Goal: Transaction & Acquisition: Purchase product/service

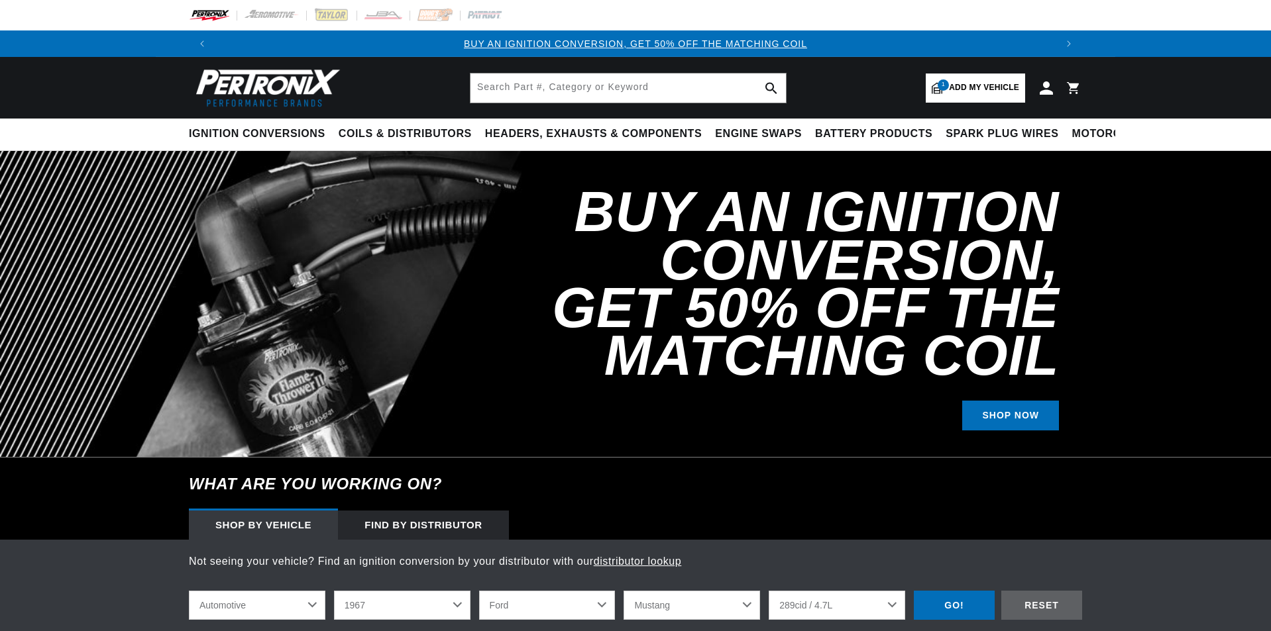
select select "1967"
select select "Ford"
select select "Mustang"
select select "289cid-4.7L"
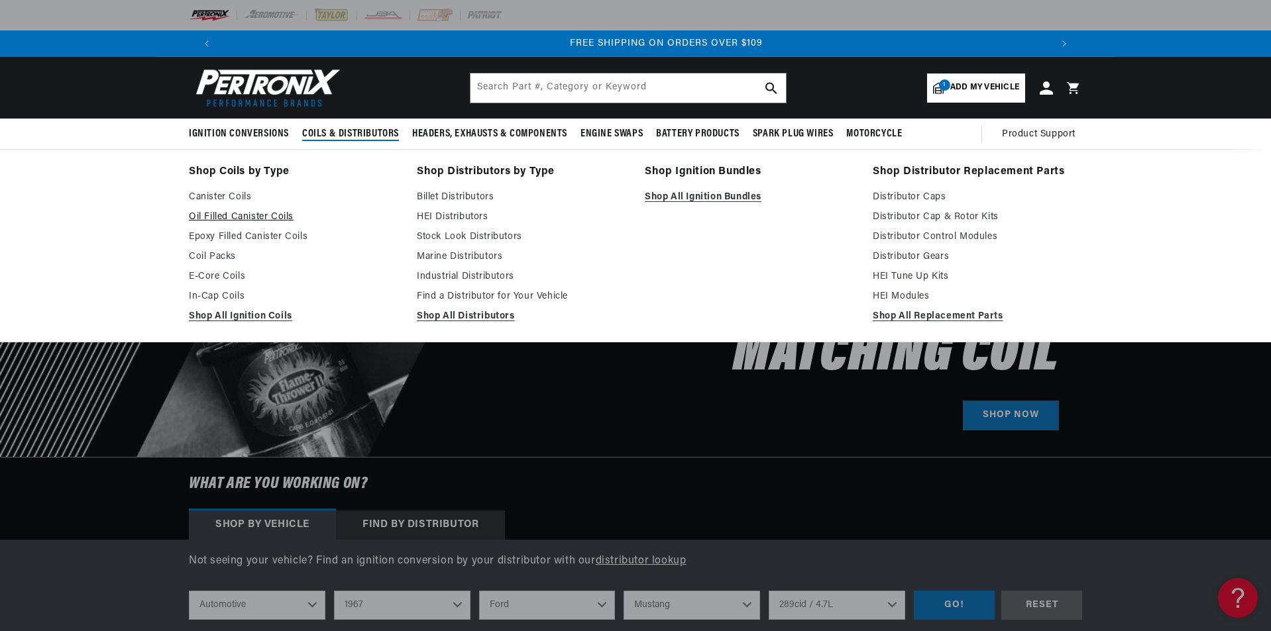
scroll to position [0, 1655]
click at [260, 313] on link "Shop All Ignition Coils" at bounding box center [293, 317] width 209 height 16
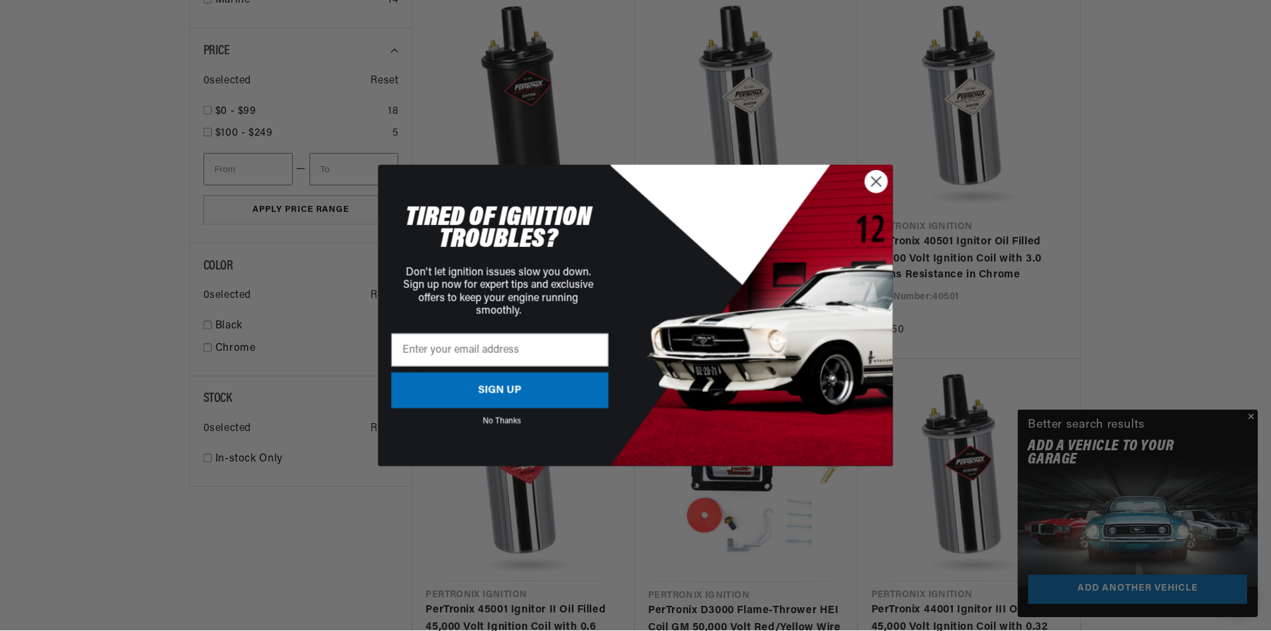
scroll to position [1325, 0]
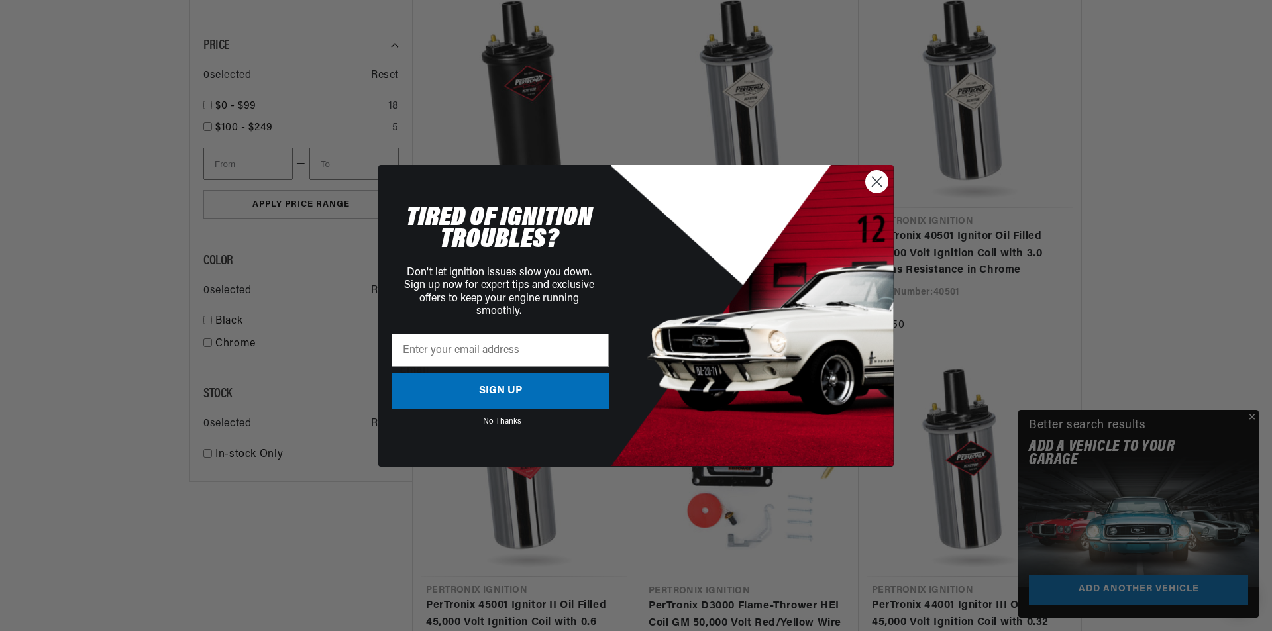
click at [873, 183] on circle "Close dialog" at bounding box center [877, 181] width 22 height 22
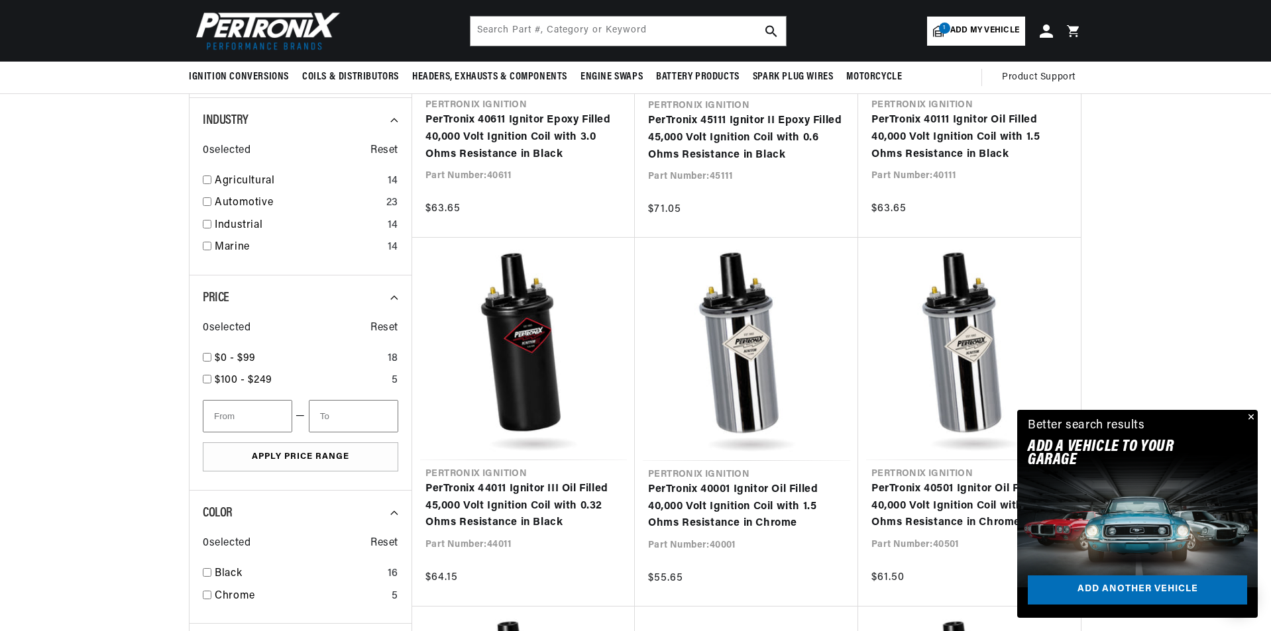
scroll to position [994, 0]
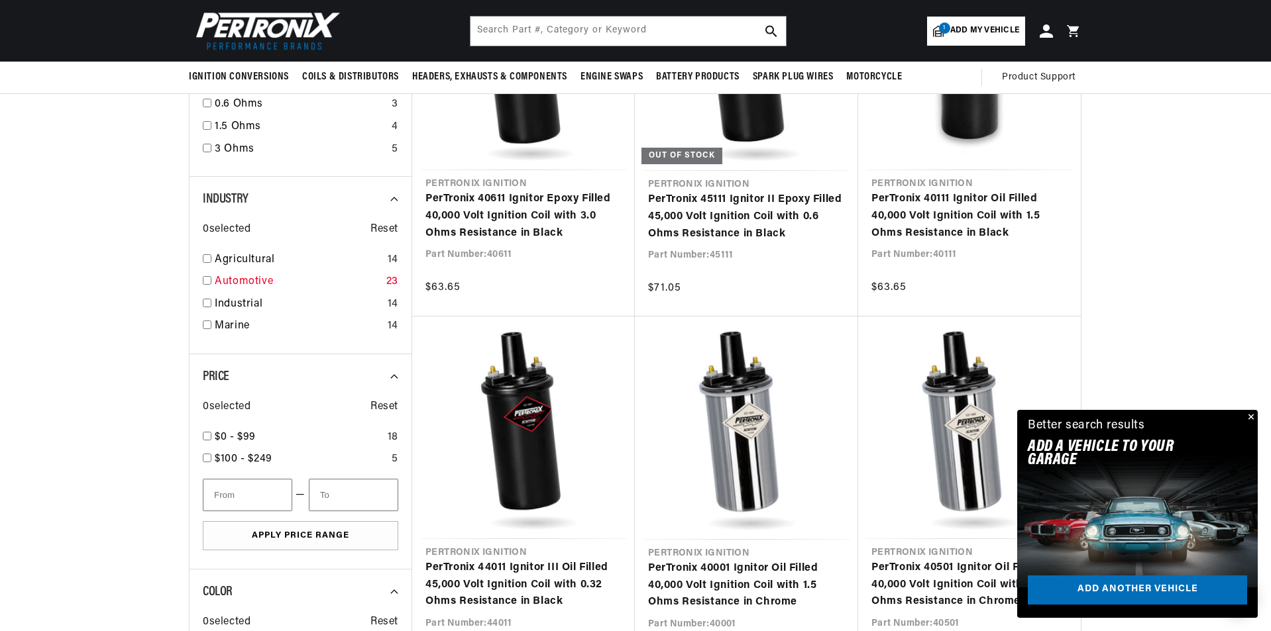
click at [205, 283] on input "checkbox" at bounding box center [207, 280] width 9 height 9
click at [301, 284] on link "Automotive" at bounding box center [298, 282] width 166 height 17
click at [211, 280] on input "checkbox" at bounding box center [207, 280] width 9 height 9
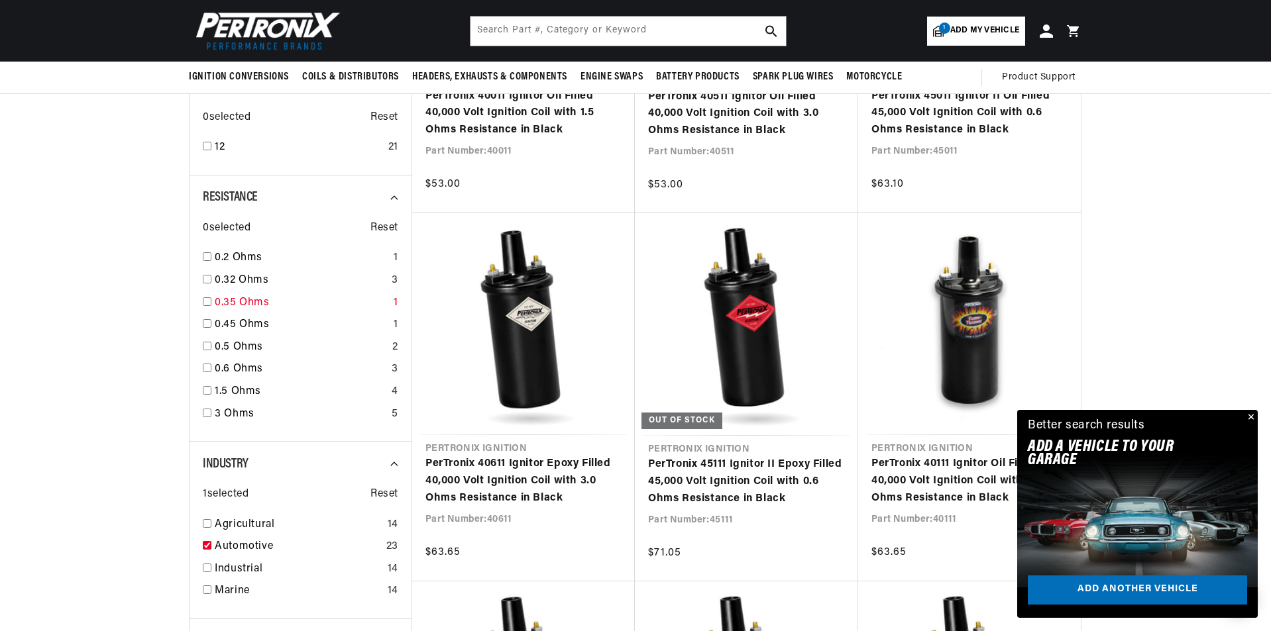
scroll to position [0, 1655]
click at [378, 492] on span "Reset" at bounding box center [384, 494] width 28 height 17
click at [207, 547] on input "checkbox" at bounding box center [207, 545] width 9 height 9
checkbox input "true"
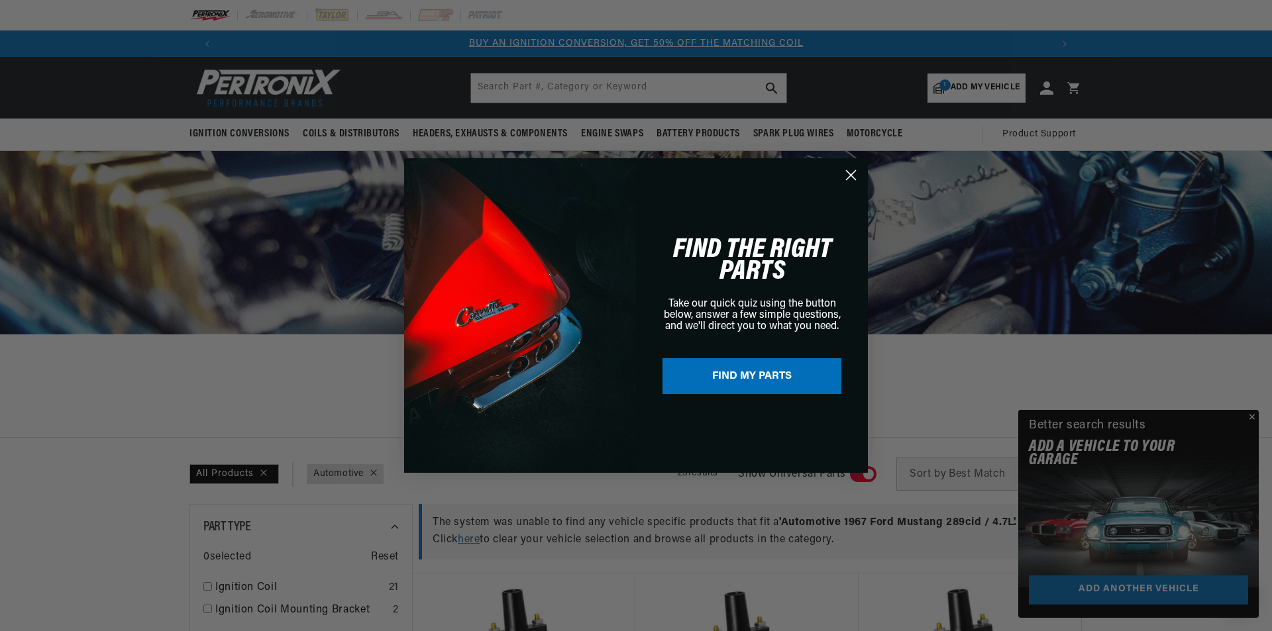
click at [848, 178] on icon "Close dialog" at bounding box center [851, 175] width 9 height 9
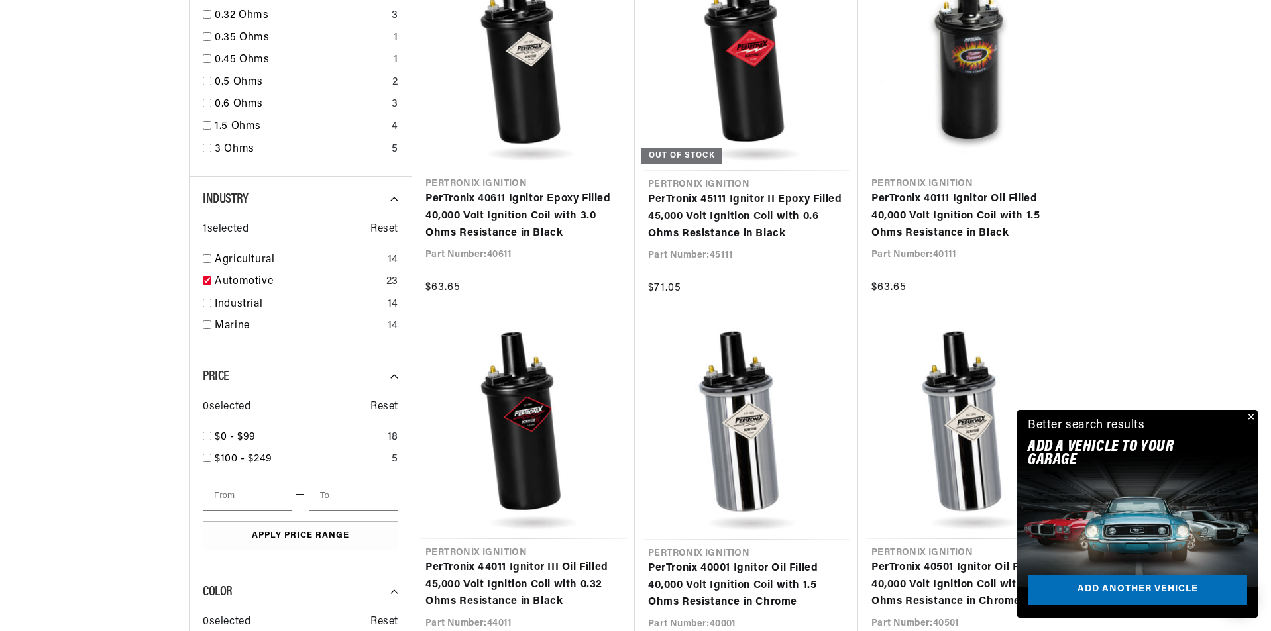
scroll to position [0, 1655]
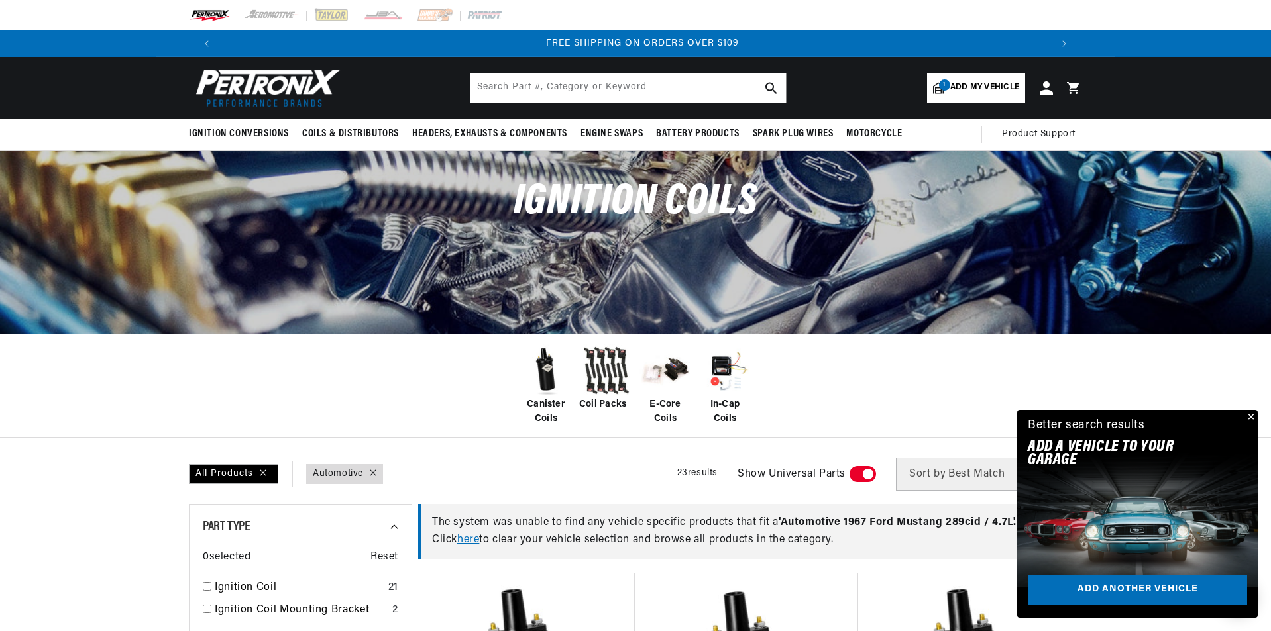
click at [962, 84] on span "Add my vehicle" at bounding box center [984, 87] width 69 height 13
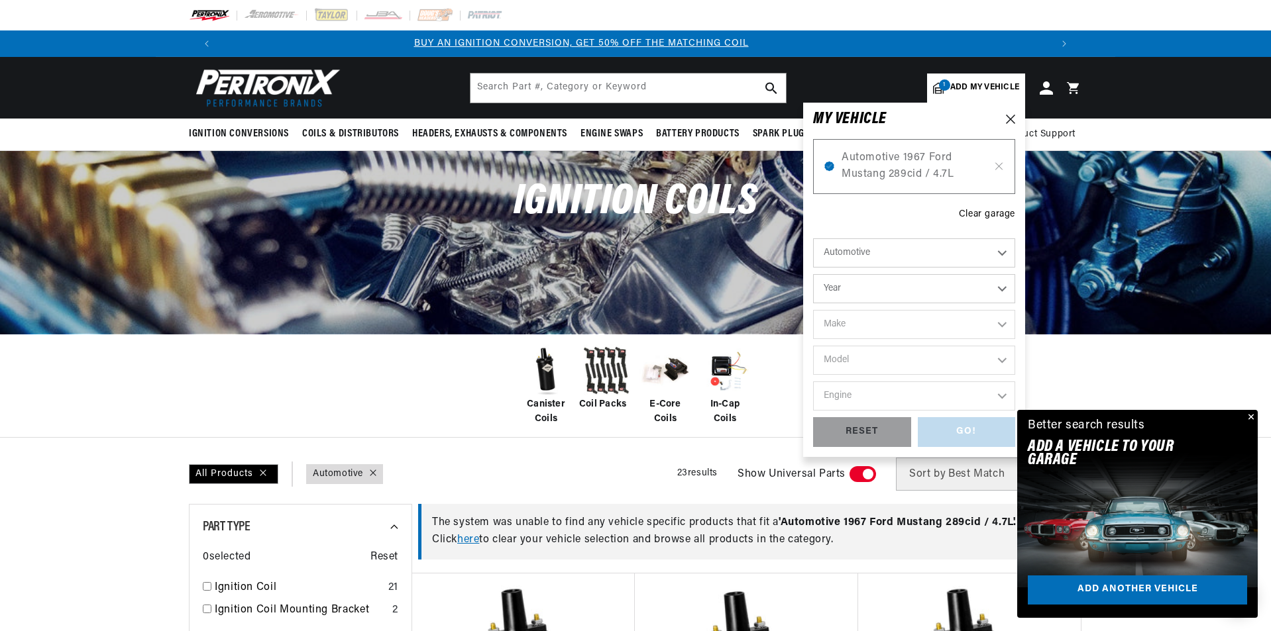
scroll to position [0, 12]
click at [970, 215] on div "Clear garage" at bounding box center [987, 214] width 56 height 15
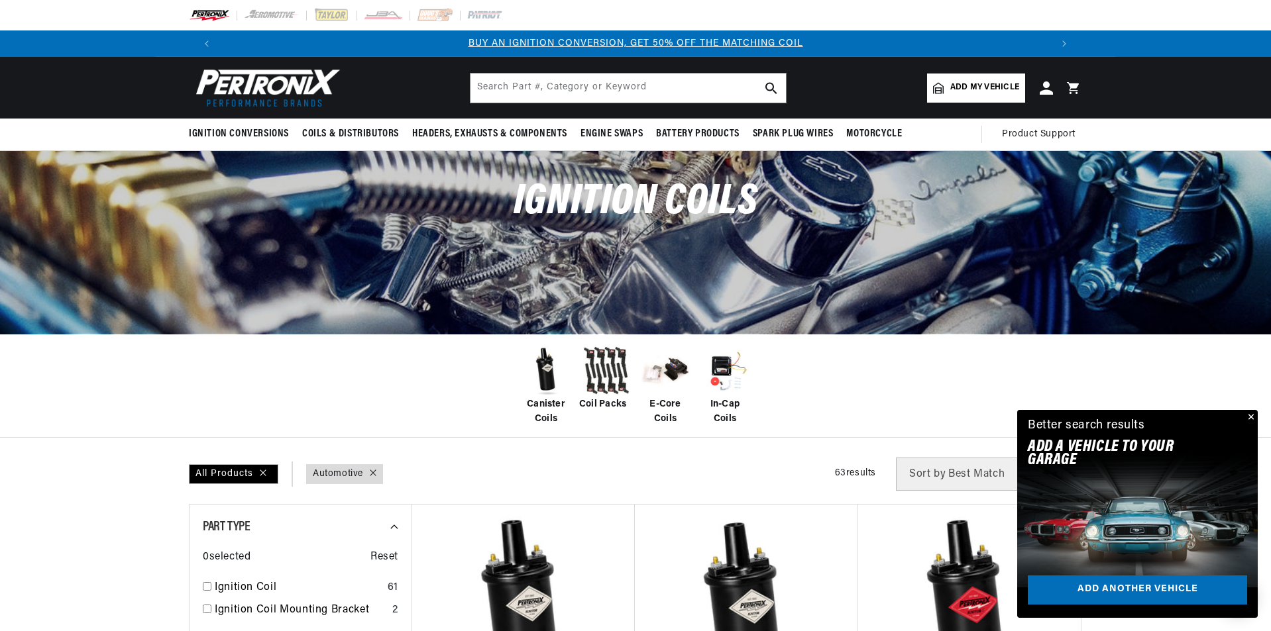
click at [990, 93] on span "Add my vehicle" at bounding box center [984, 87] width 69 height 13
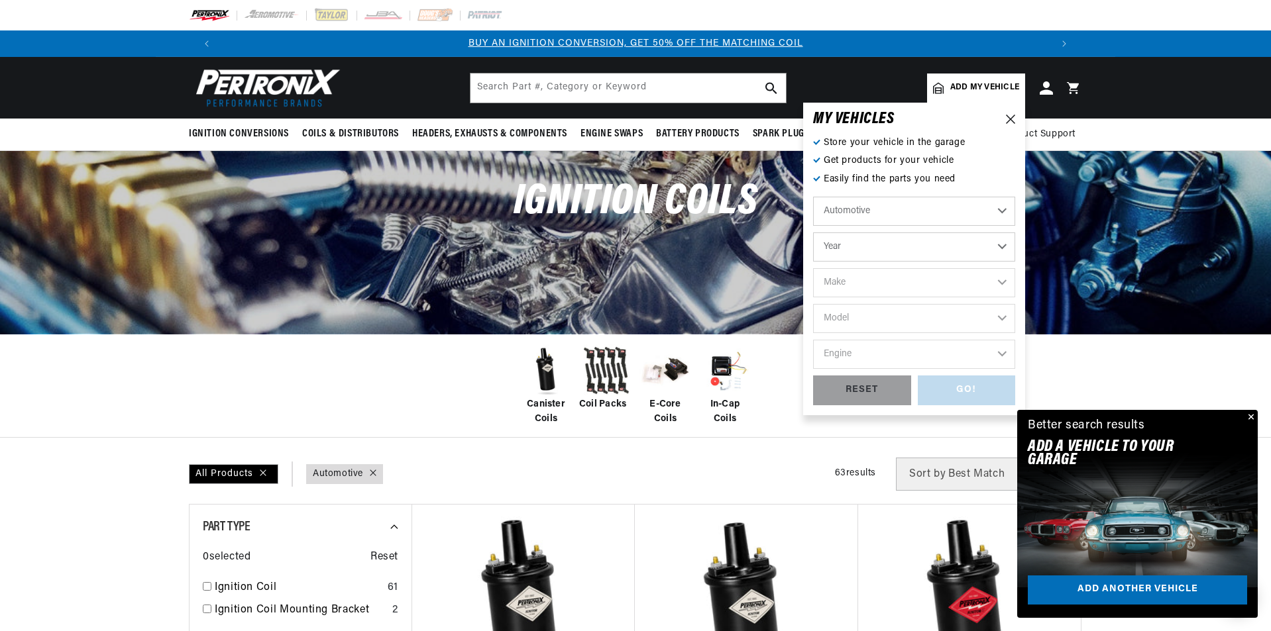
click at [874, 241] on select "Year 2022 2021 2020 2019 2018 2017 2016 2015 2014 2013 2012 2011 2010 2009 2008…" at bounding box center [914, 247] width 202 height 29
select select "1962"
click at [813, 233] on select "Year 2022 2021 2020 2019 2018 2017 2016 2015 2014 2013 2012 2011 2010 2009 2008…" at bounding box center [914, 247] width 202 height 29
select select "1962"
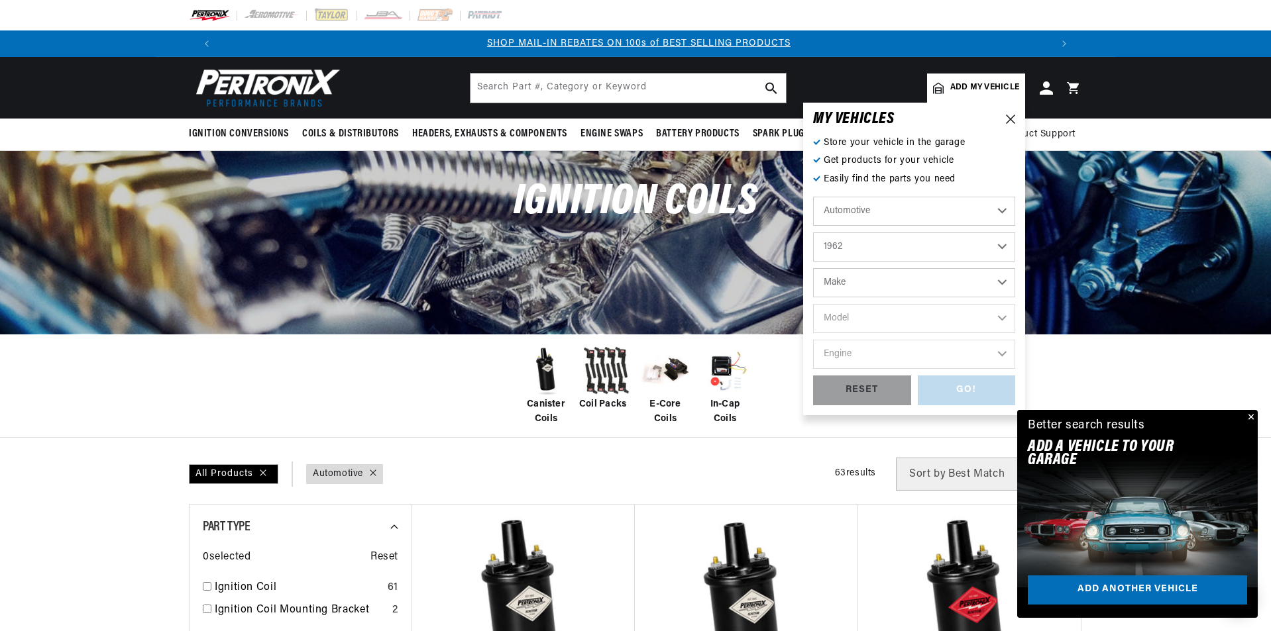
click at [872, 284] on select "Make Alfa Romeo American Motors Aston Martin Austin Austin Healey Bentley Buick…" at bounding box center [914, 282] width 202 height 29
select select "Ford"
click at [813, 268] on select "Make Alfa Romeo American Motors Aston Martin Austin Austin Healey Bentley Buick…" at bounding box center [914, 282] width 202 height 29
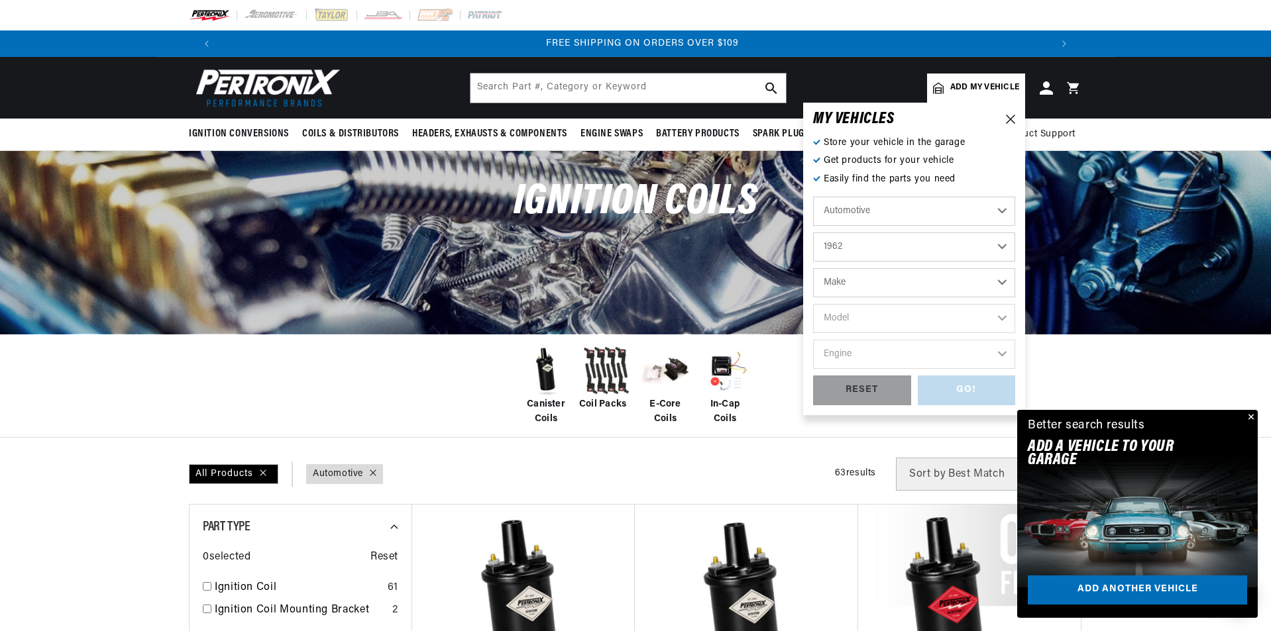
select select "Ford"
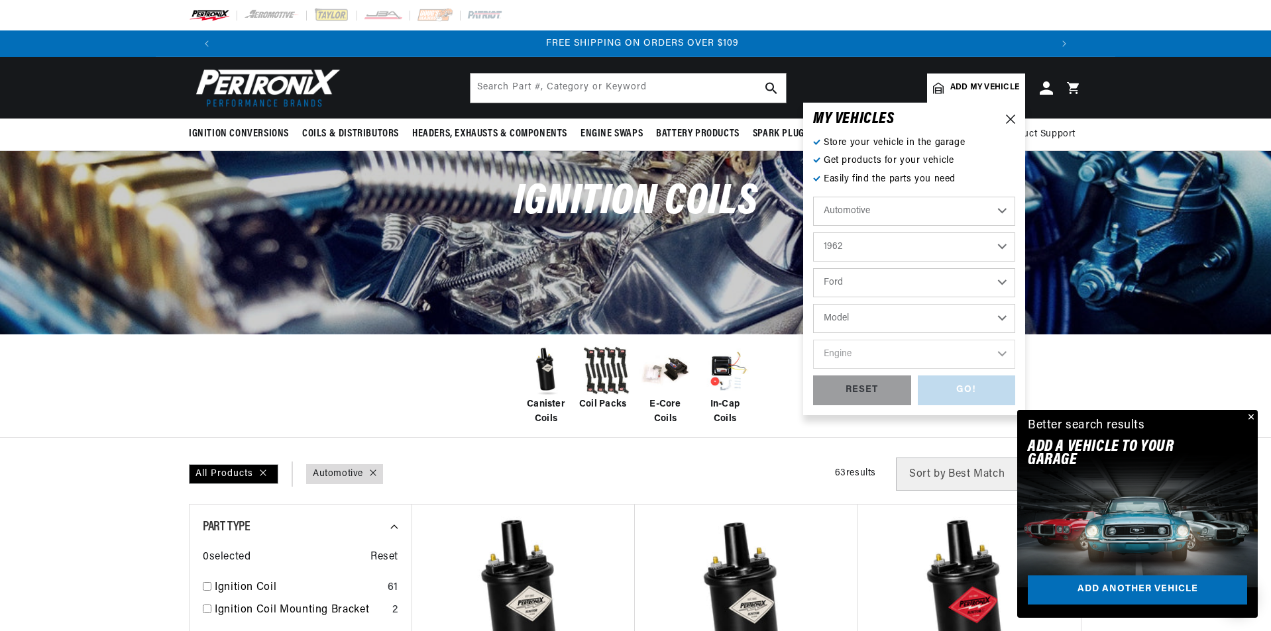
click at [851, 313] on select "Model Club Wagon Country Sedan Country Squire Econoline F-100 F-250 F-350 Fairl…" at bounding box center [914, 318] width 202 height 29
select select "F-100"
click at [813, 304] on select "Model Club Wagon Country Sedan Country Squire Econoline F-100 F-250 F-350 Fairl…" at bounding box center [914, 318] width 202 height 29
select select "F-100"
click at [857, 358] on select "Engine 4.5L 292cid / 4.8L" at bounding box center [914, 354] width 202 height 29
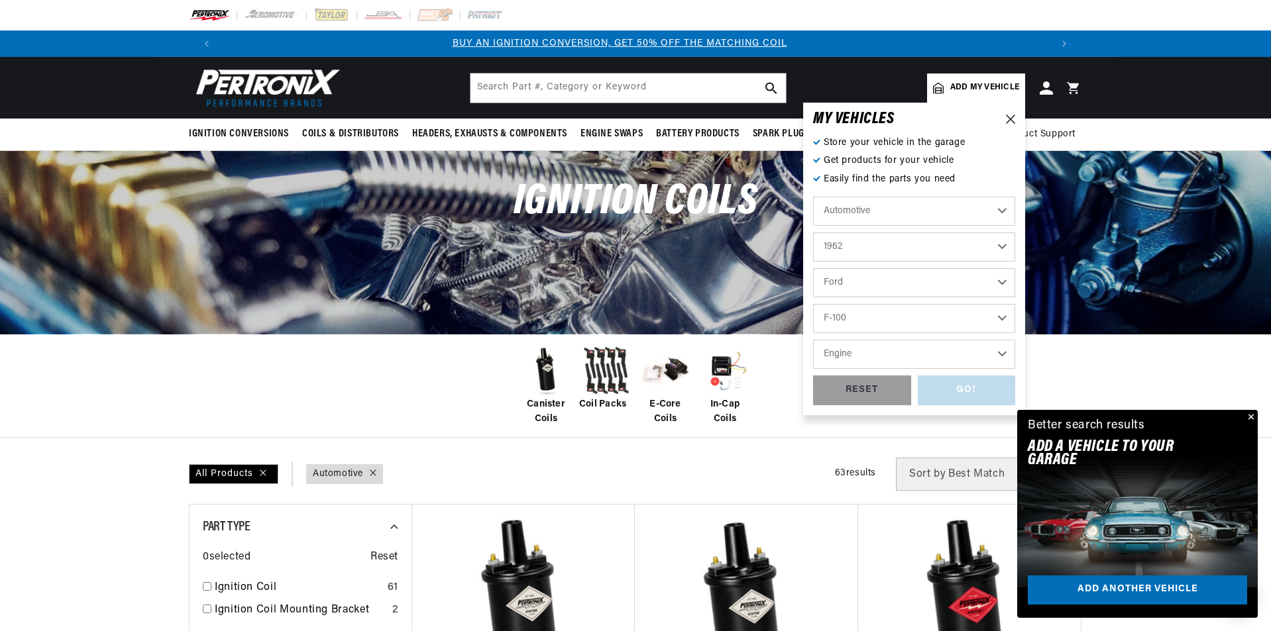
scroll to position [0, 0]
select select "4.5L"
click at [813, 340] on select "Engine 4.5L 292cid / 4.8L" at bounding box center [914, 354] width 202 height 29
select select "4.5L"
click at [946, 395] on div "GO!" at bounding box center [967, 391] width 98 height 30
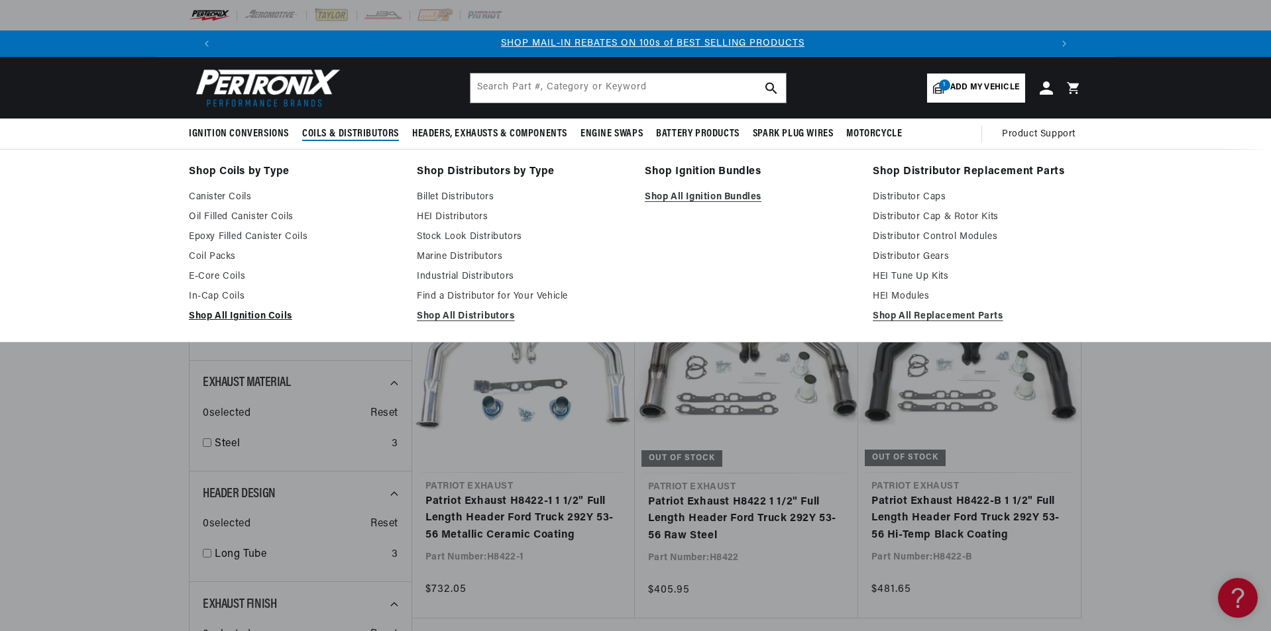
scroll to position [0, 827]
click at [246, 317] on link "Shop All Ignition Coils" at bounding box center [293, 317] width 209 height 16
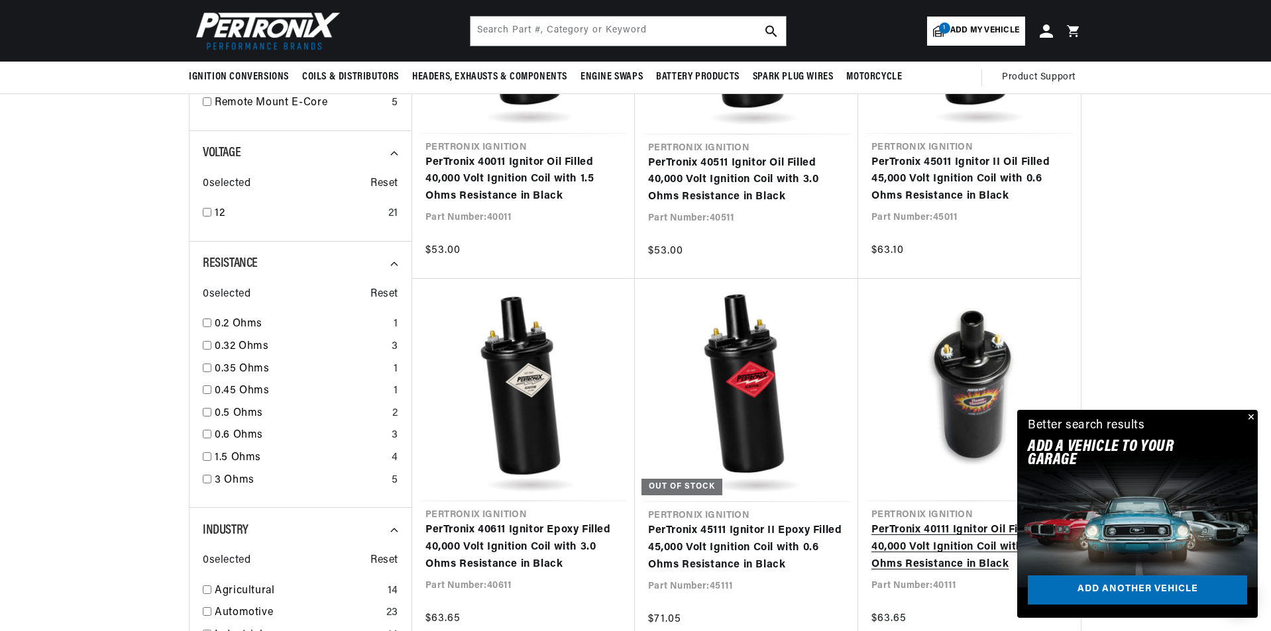
click at [969, 522] on link "PerTronix 40111 Ignitor Oil Filled 40,000 Volt Ignition Coil with 1.5 Ohms Resi…" at bounding box center [969, 547] width 196 height 51
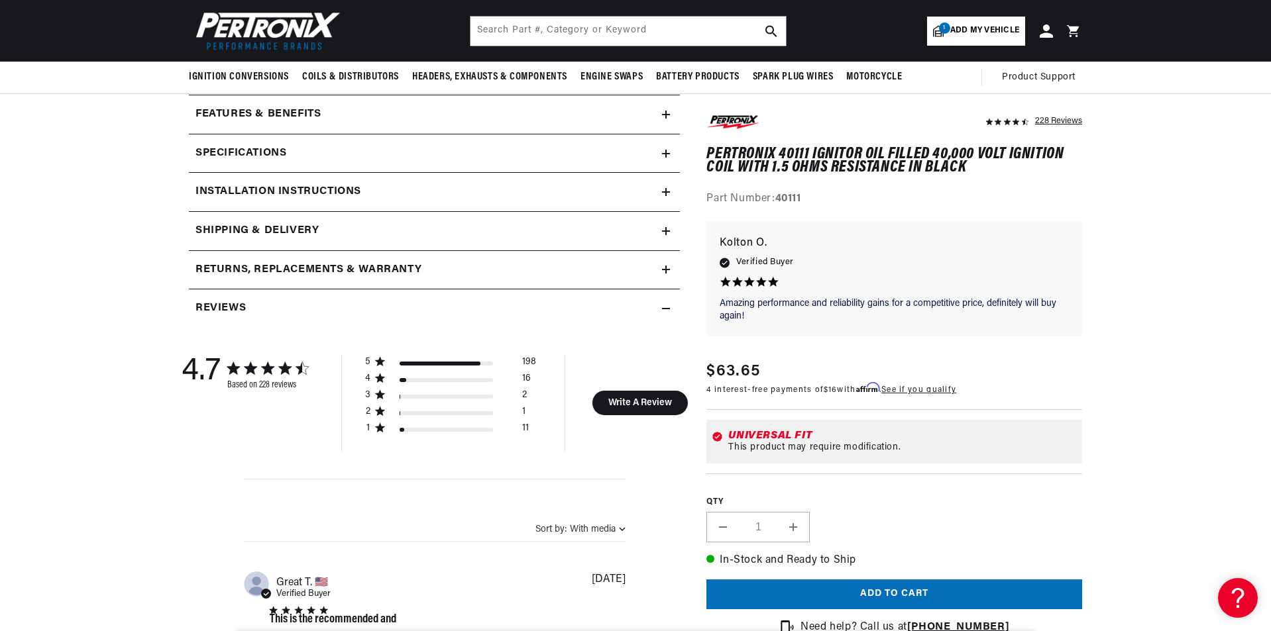
scroll to position [464, 0]
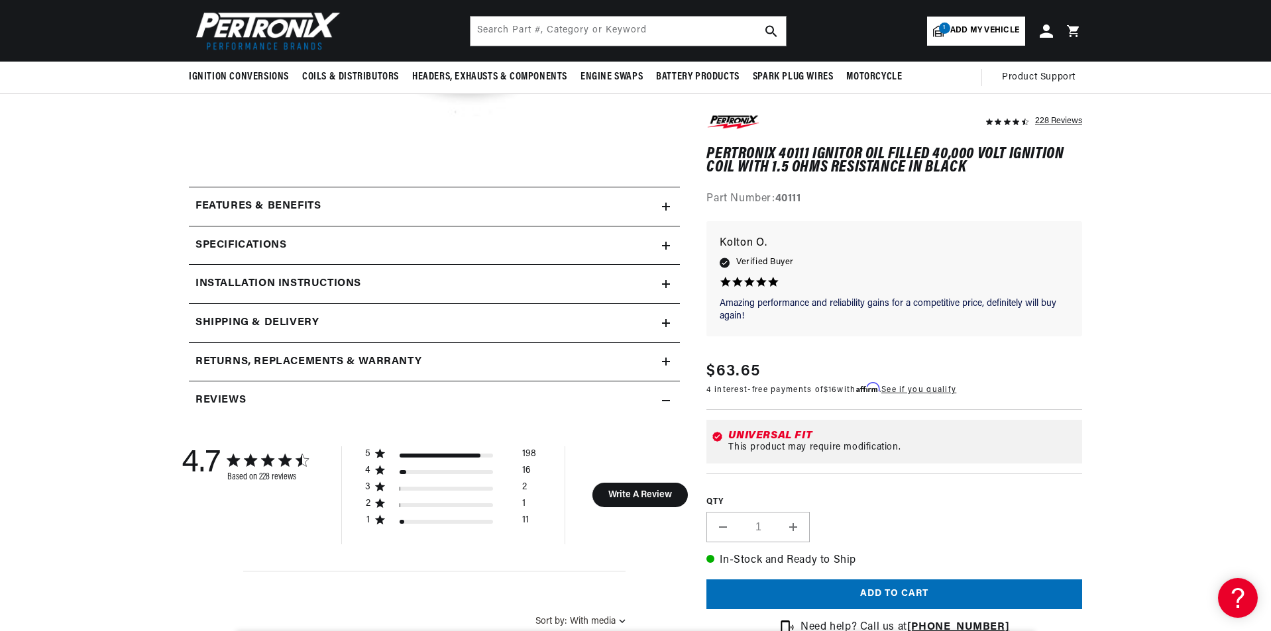
click at [296, 276] on h2 "Installation instructions" at bounding box center [278, 284] width 166 height 17
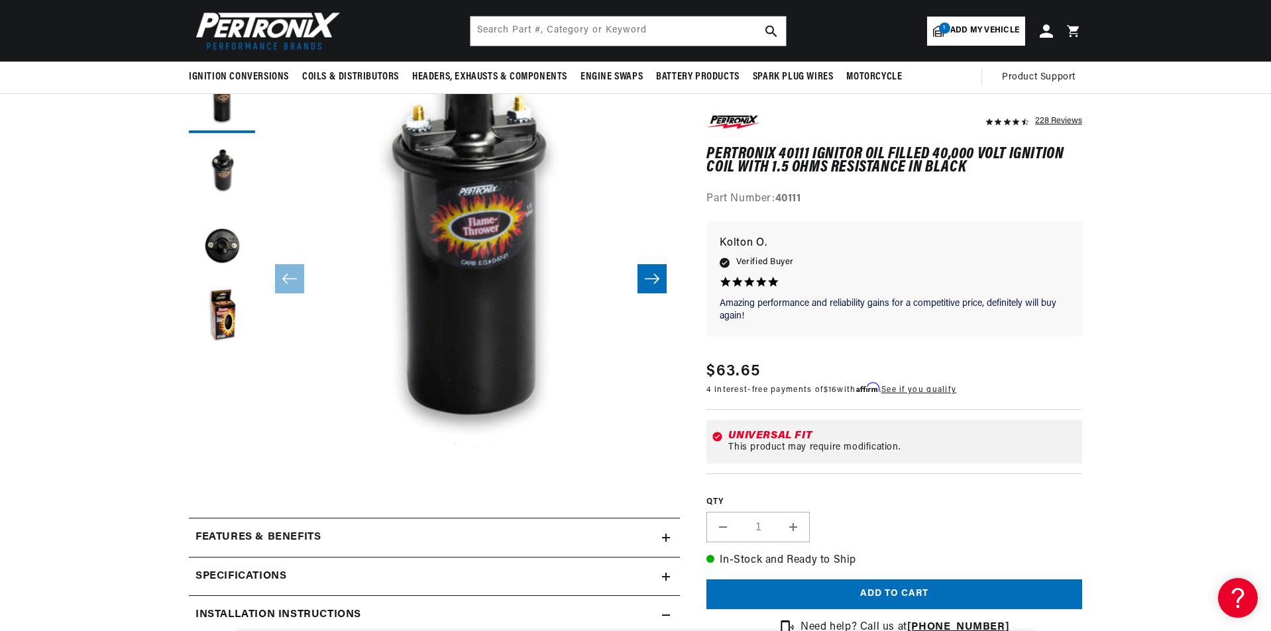
scroll to position [0, 1655]
